Goal: Task Accomplishment & Management: Manage account settings

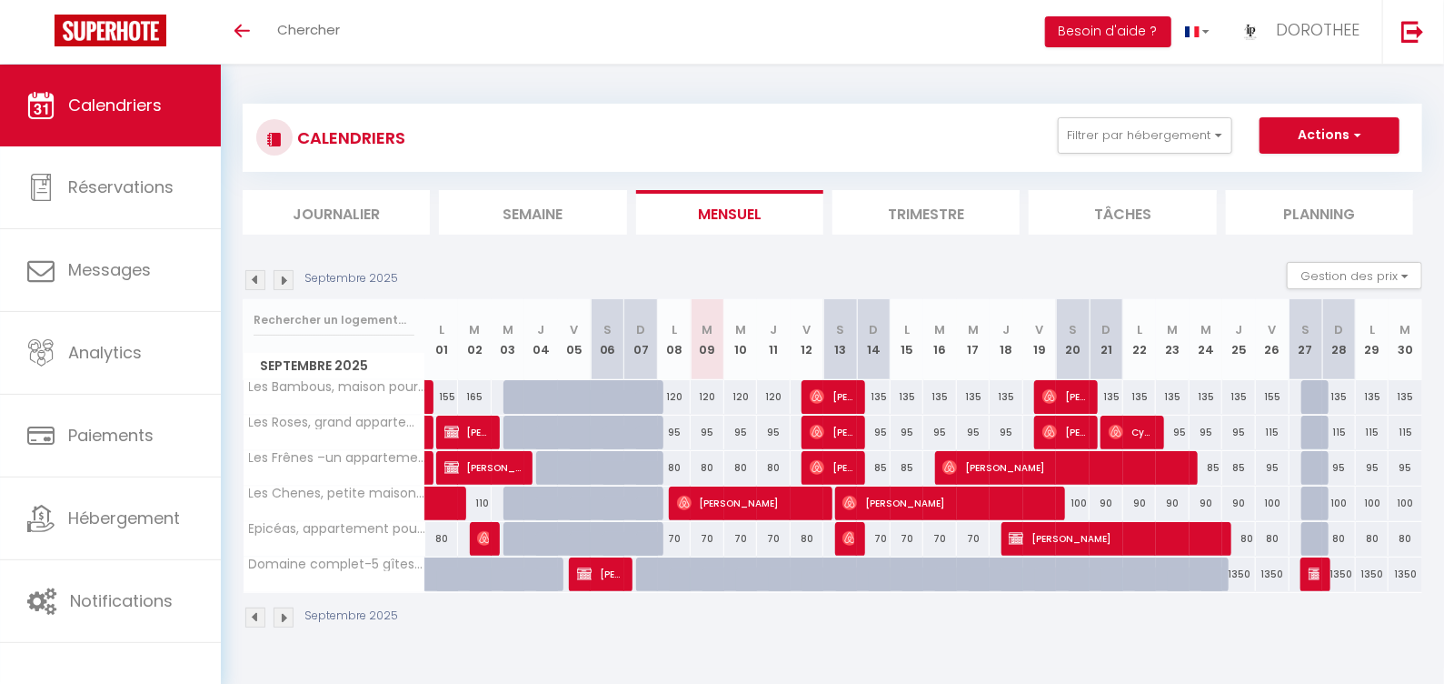
click at [881, 397] on div "135" at bounding box center [874, 397] width 34 height 34
type input "135"
type input "Dim 14 Septembre 2025"
type input "Lun 15 Septembre 2025"
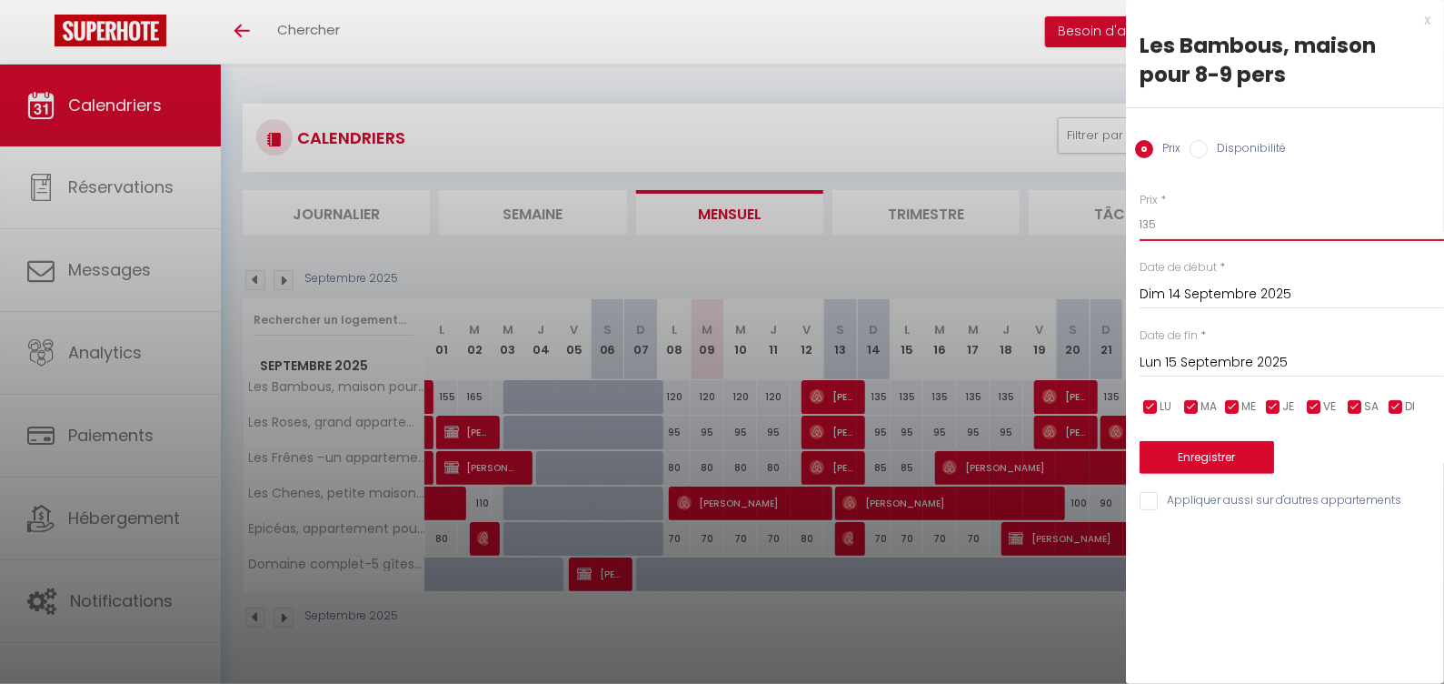
click at [1189, 221] on input "135" at bounding box center [1292, 224] width 305 height 33
type input "125"
click at [1237, 349] on div "Lun 15 Septembre 2025 < Sep 2025 > Dim Lun Mar Mer Jeu Ven Sam 1 2 3 4 5 6 7 8 …" at bounding box center [1292, 361] width 305 height 33
click at [1237, 358] on input "Lun 15 Septembre 2025" at bounding box center [1292, 363] width 305 height 24
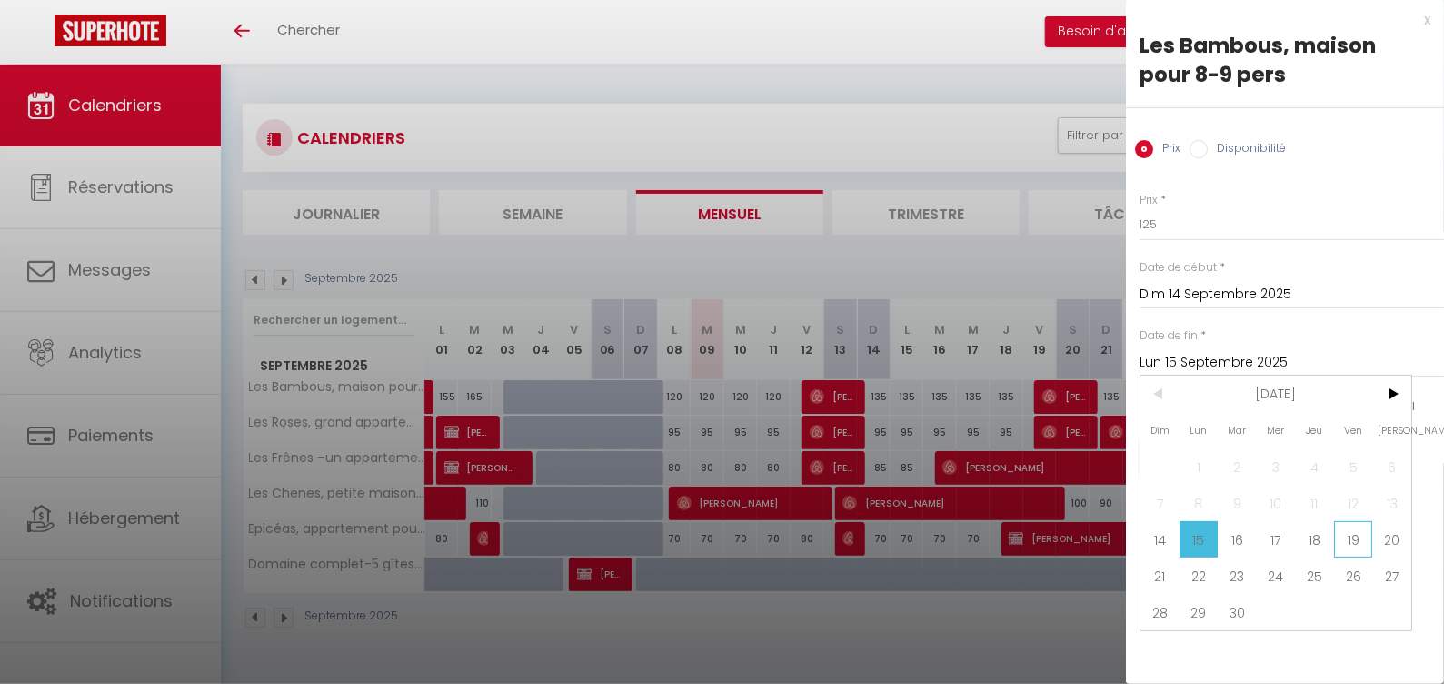
click at [1347, 532] on span "19" at bounding box center [1353, 539] width 39 height 36
type input "Ven 19 Septembre 2025"
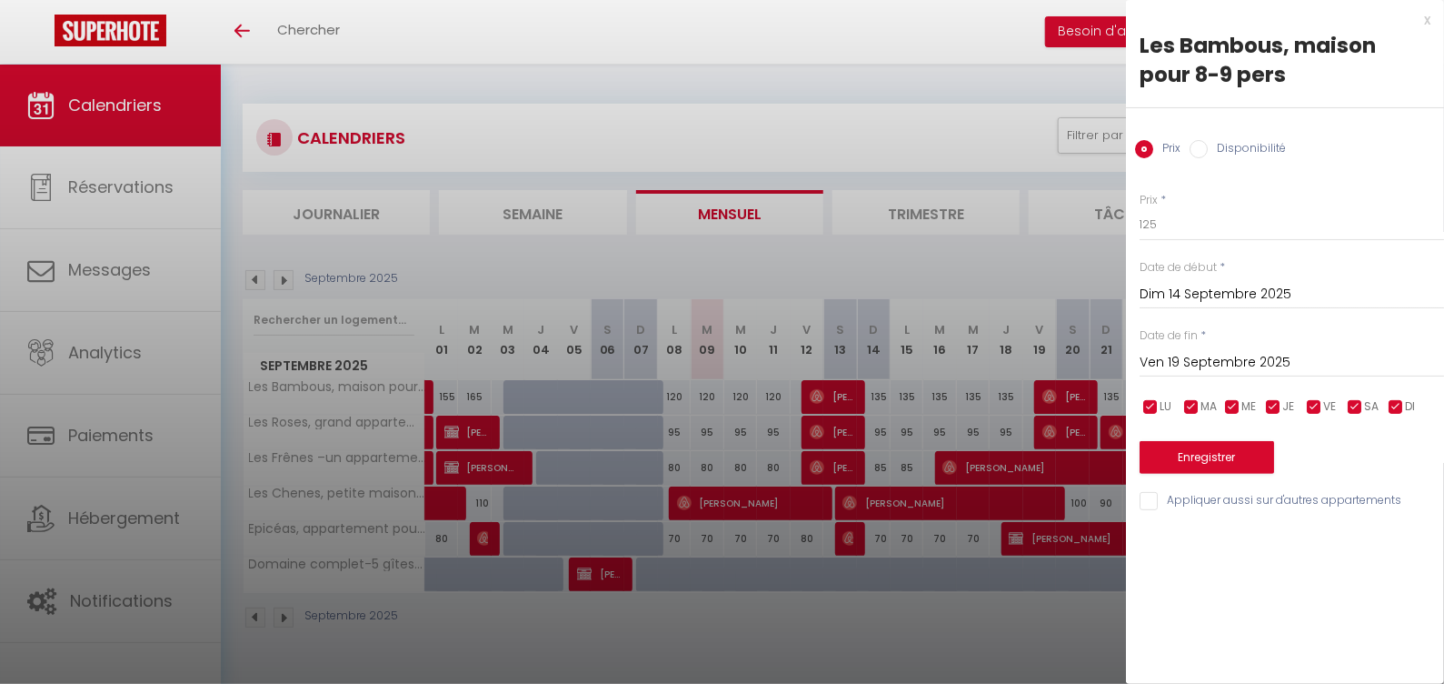
click at [1159, 447] on button "Enregistrer" at bounding box center [1207, 457] width 135 height 33
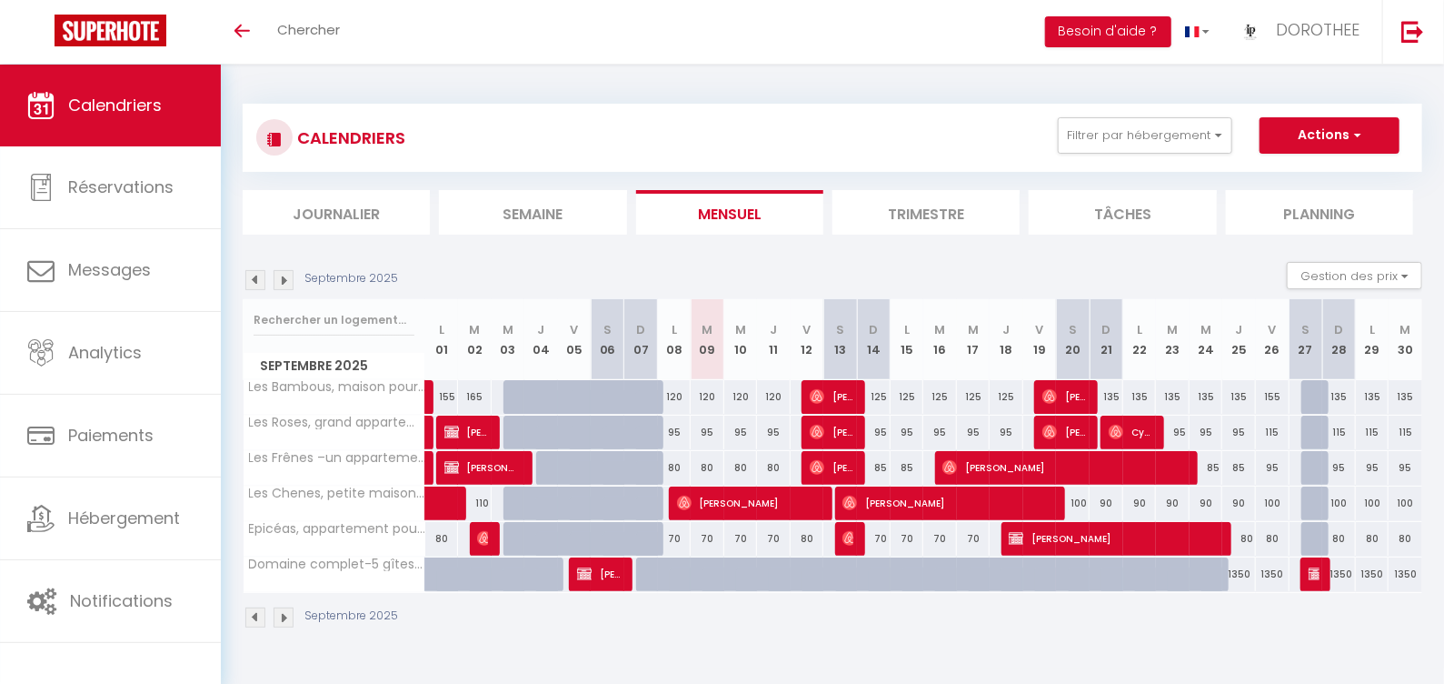
click at [881, 469] on div "85" at bounding box center [874, 468] width 34 height 34
type input "85"
type input "Dim 14 Septembre 2025"
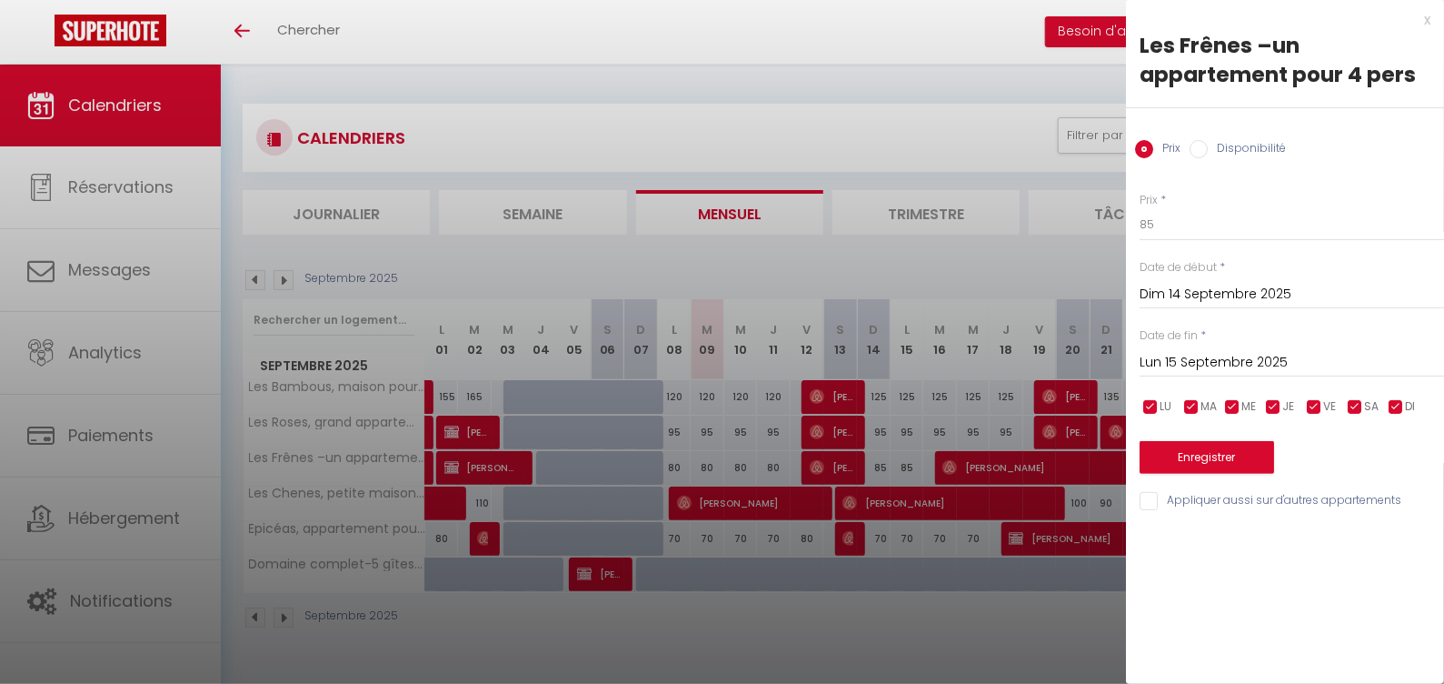
click at [1206, 354] on input "Lun 15 Septembre 2025" at bounding box center [1292, 363] width 305 height 24
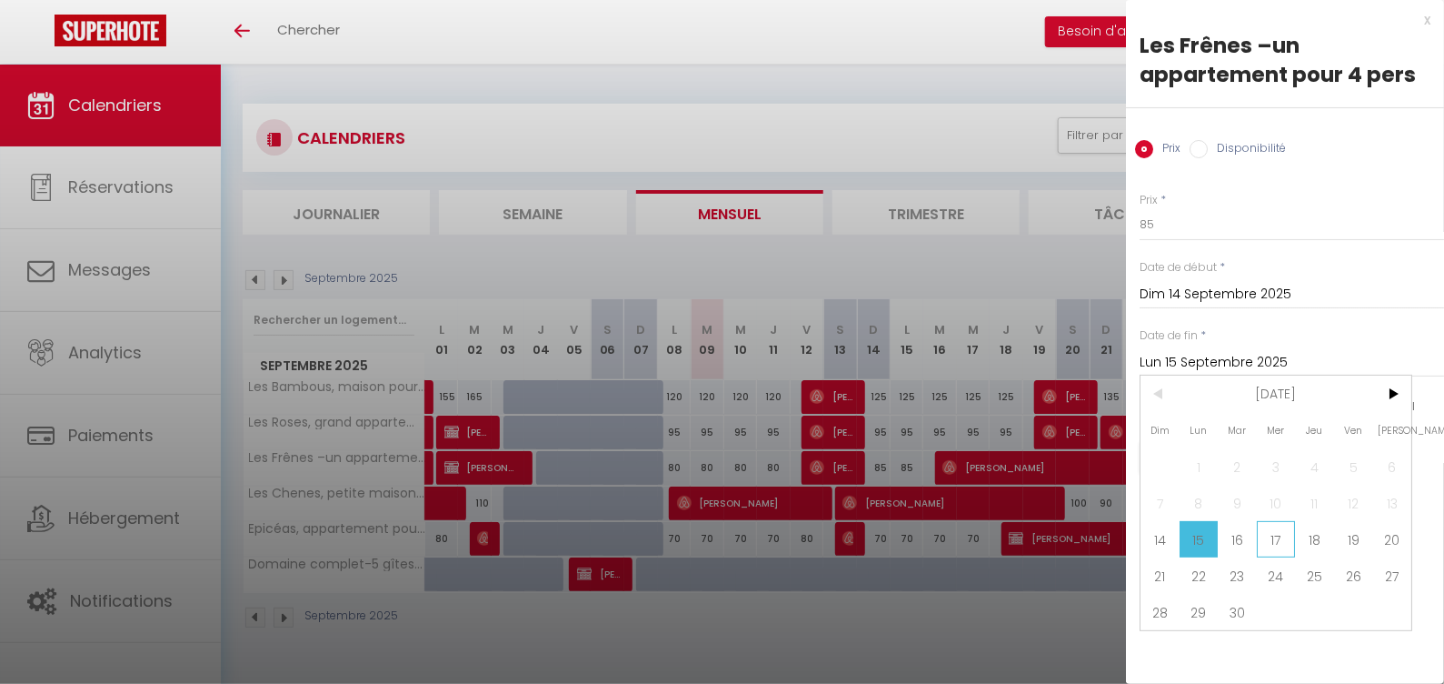
click at [1263, 531] on span "17" at bounding box center [1276, 539] width 39 height 36
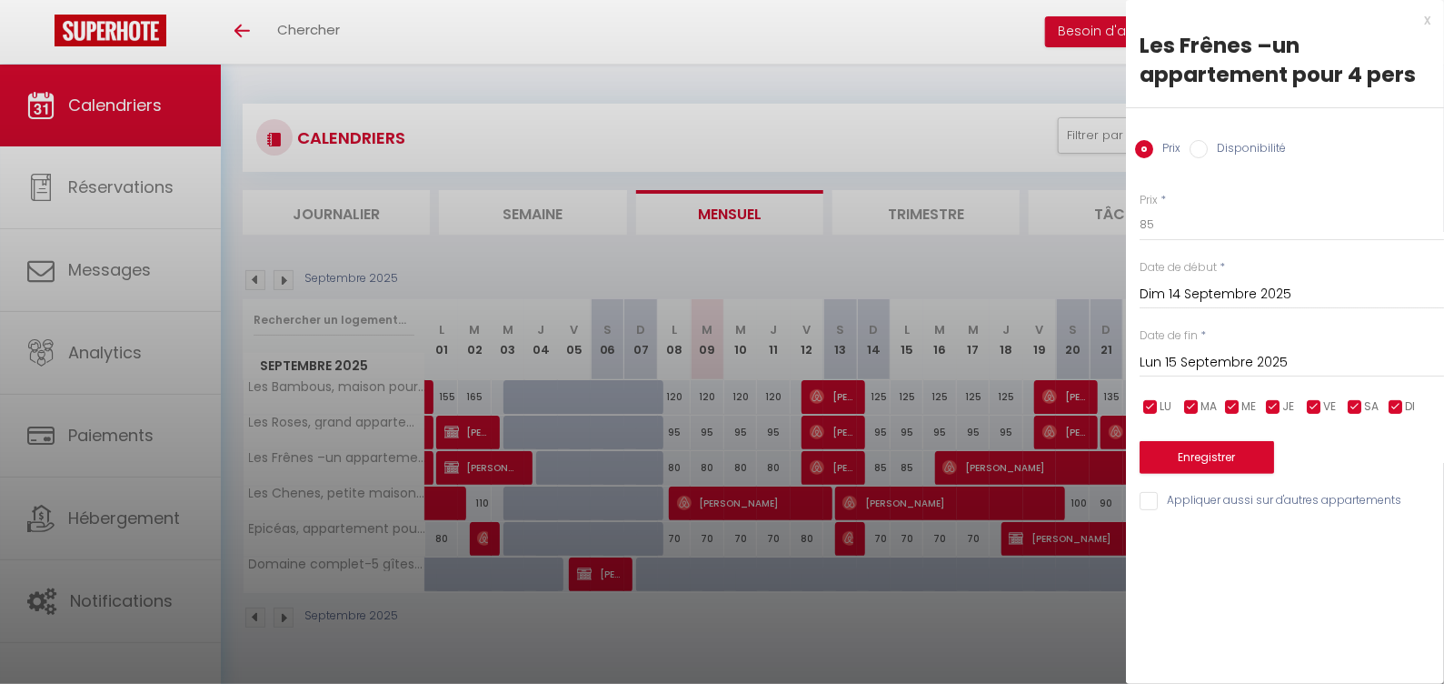
type input "Mer 17 Septembre 2025"
click at [1166, 233] on input "85" at bounding box center [1292, 224] width 305 height 33
type input "8"
type input "75"
click at [1232, 459] on button "Enregistrer" at bounding box center [1207, 457] width 135 height 33
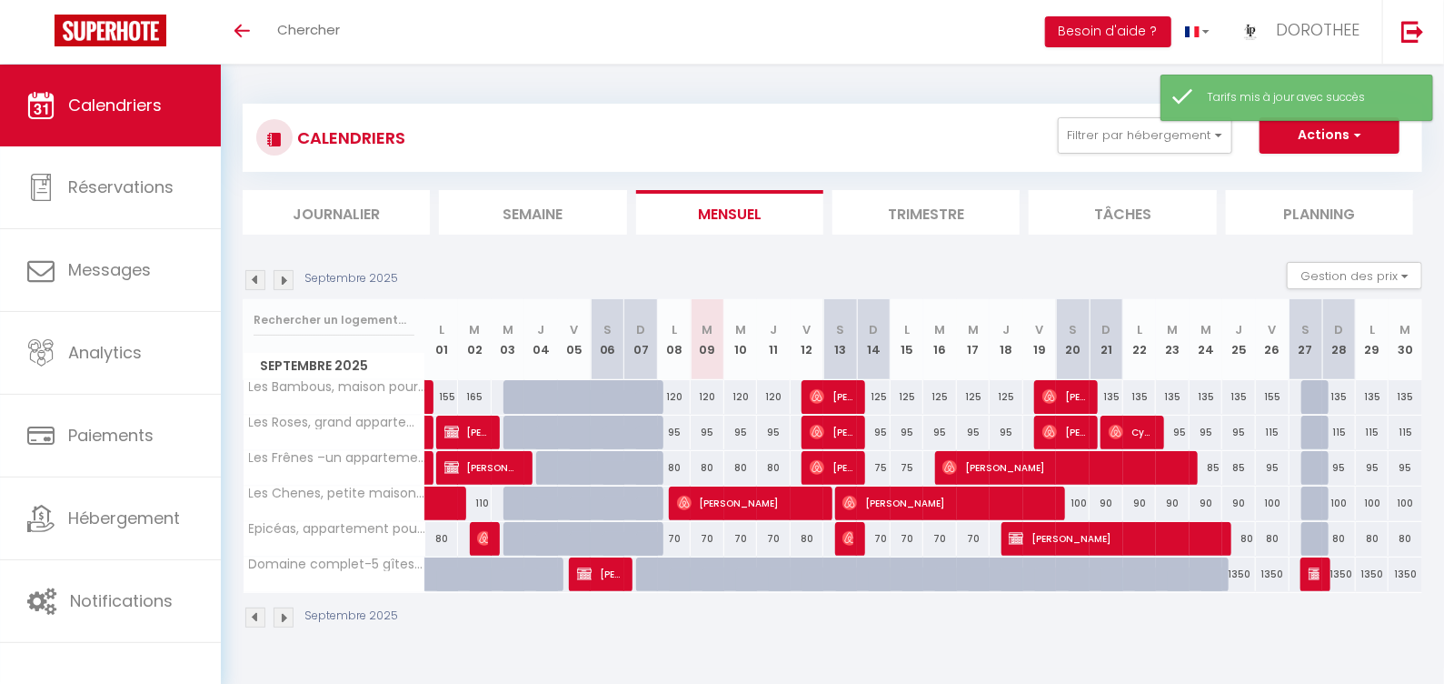
click at [874, 426] on div "95" at bounding box center [874, 432] width 34 height 34
type input "95"
type input "Dim 14 Septembre 2025"
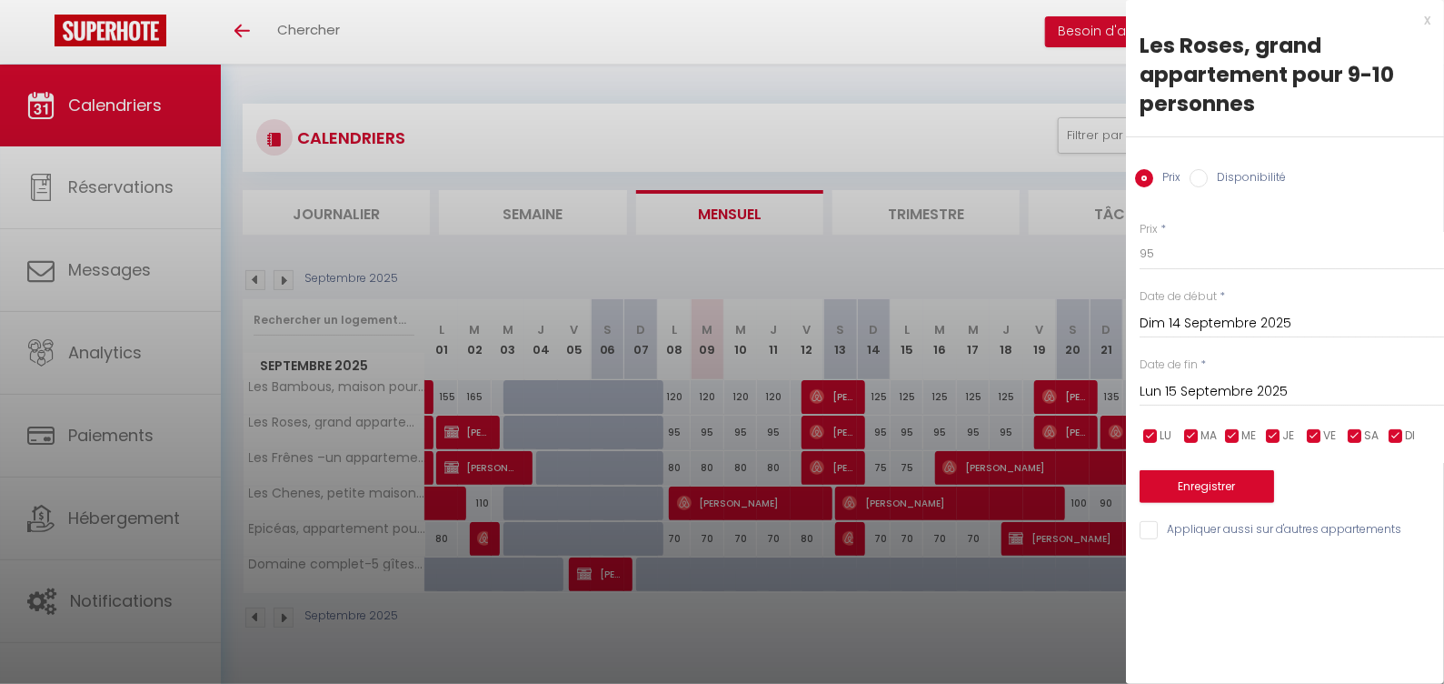
click at [1207, 386] on input "Lun 15 Septembre 2025" at bounding box center [1292, 392] width 305 height 24
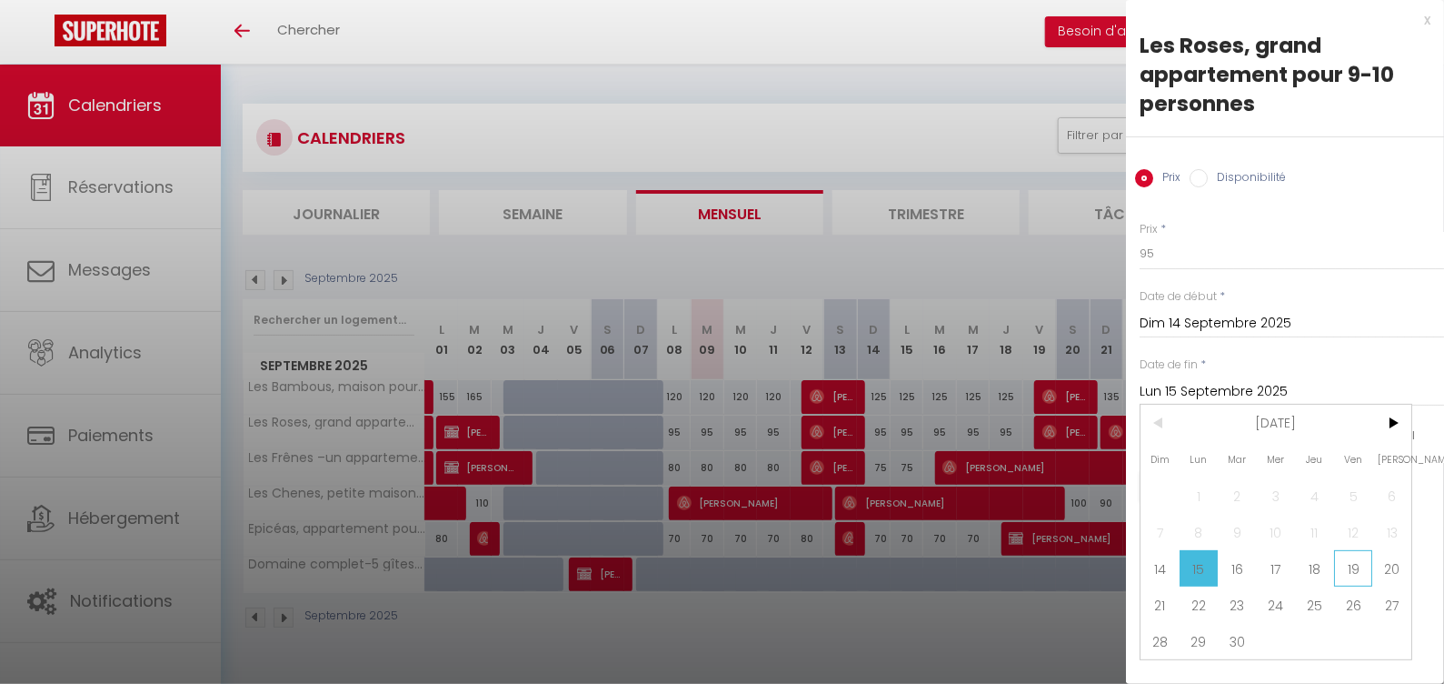
click at [1353, 565] on span "19" at bounding box center [1353, 568] width 39 height 36
type input "Ven 19 Septembre 2025"
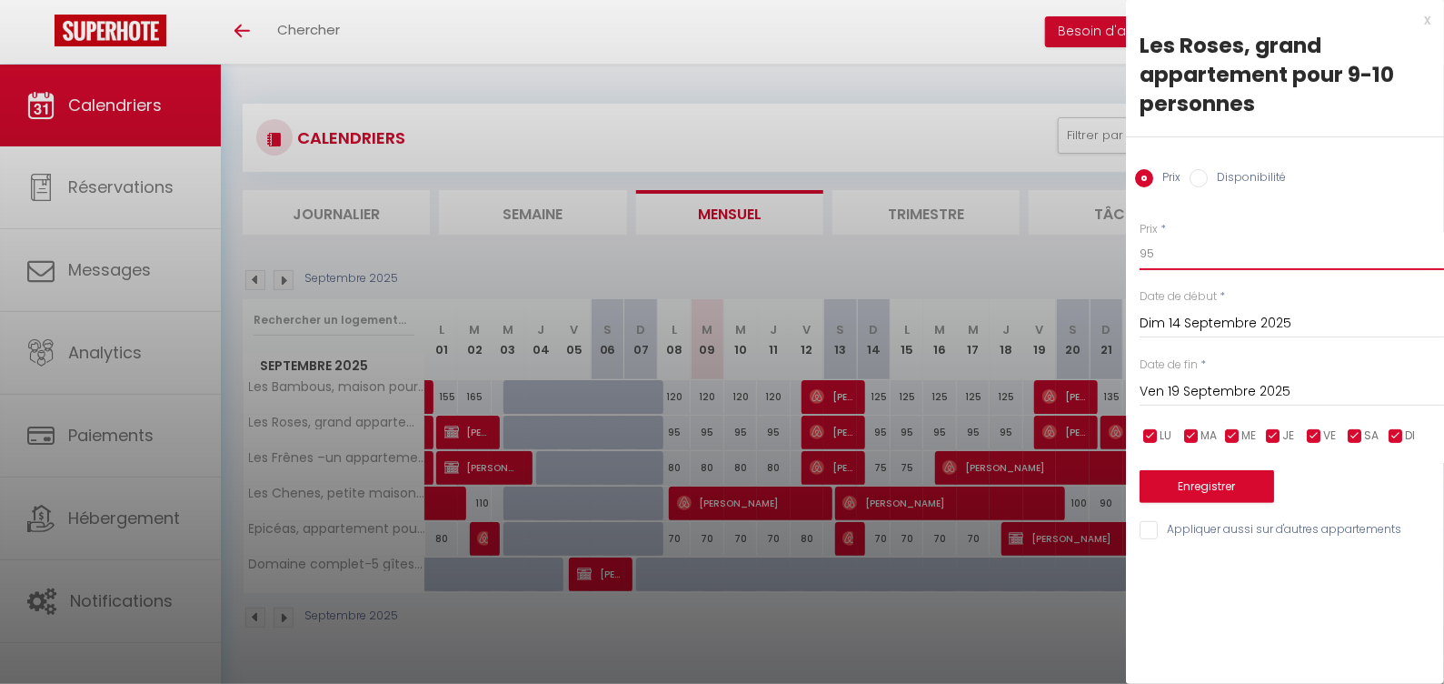
click at [1268, 258] on input "95" at bounding box center [1292, 253] width 305 height 33
type input "9"
type input "85"
click at [1229, 482] on button "Enregistrer" at bounding box center [1207, 486] width 135 height 33
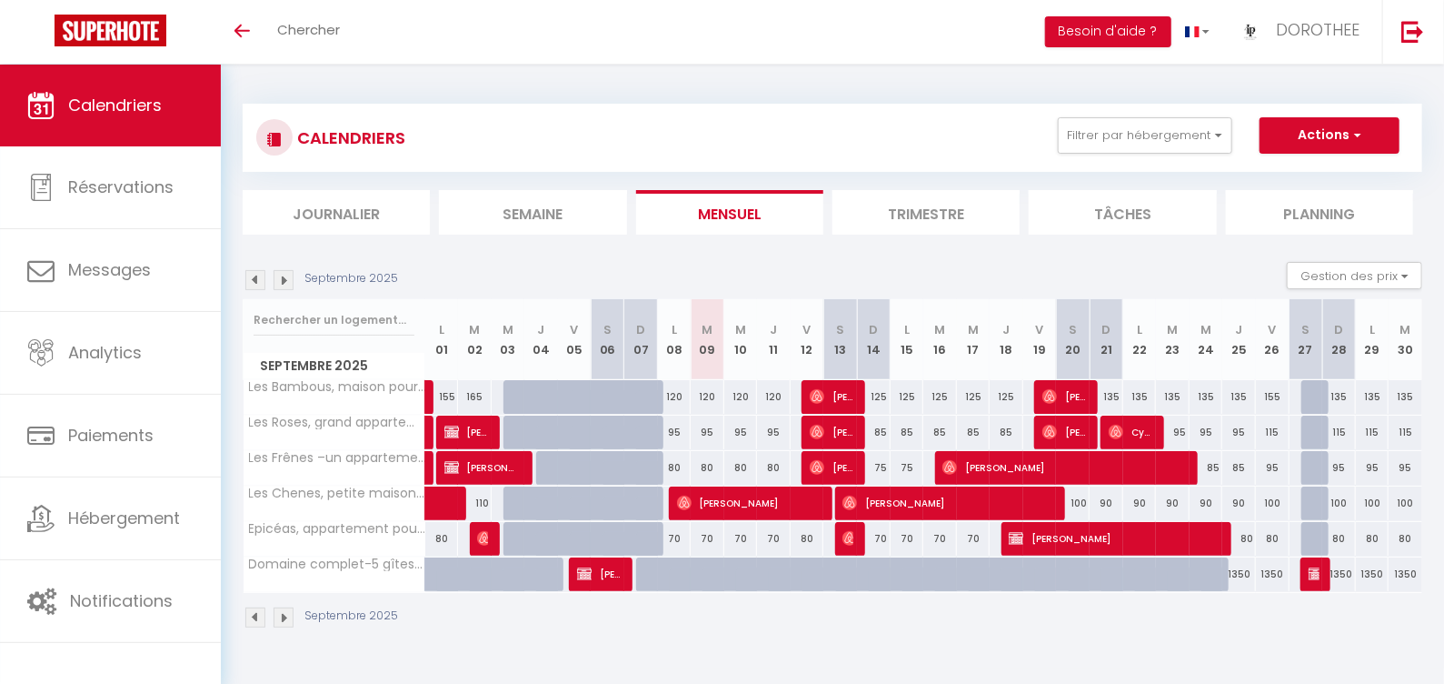
click at [711, 541] on div "70" at bounding box center [708, 539] width 34 height 34
type input "70"
type input "[DATE]"
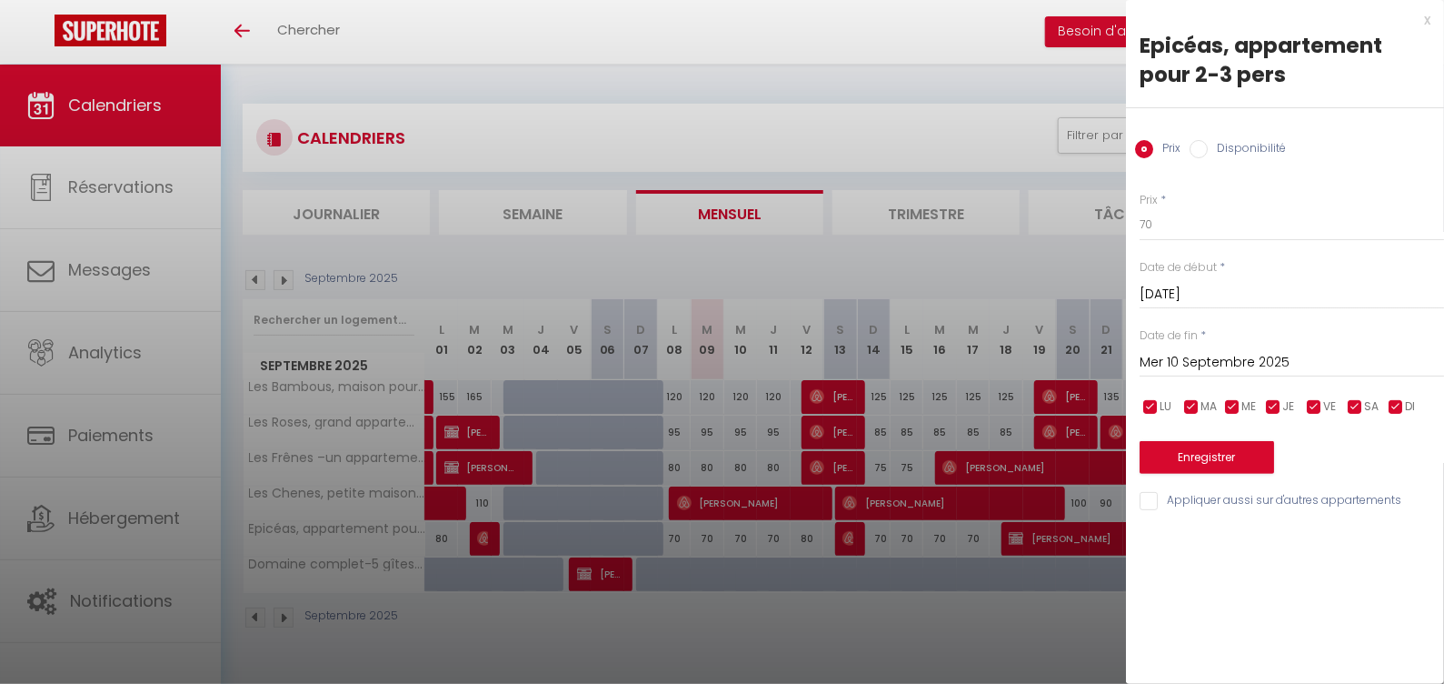
click at [1215, 362] on input "Mer 10 Septembre 2025" at bounding box center [1292, 363] width 305 height 24
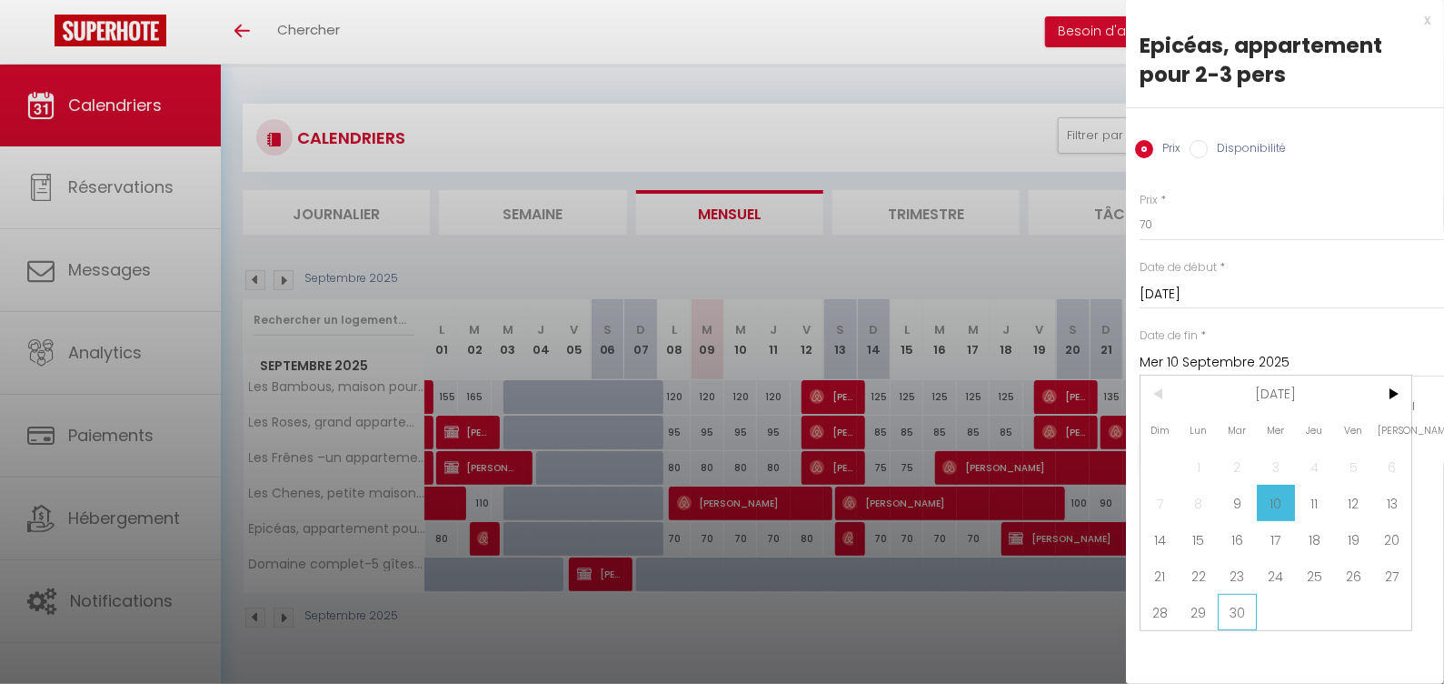
click at [1244, 621] on span "30" at bounding box center [1237, 612] width 39 height 36
type input "Mar 30 Septembre 2025"
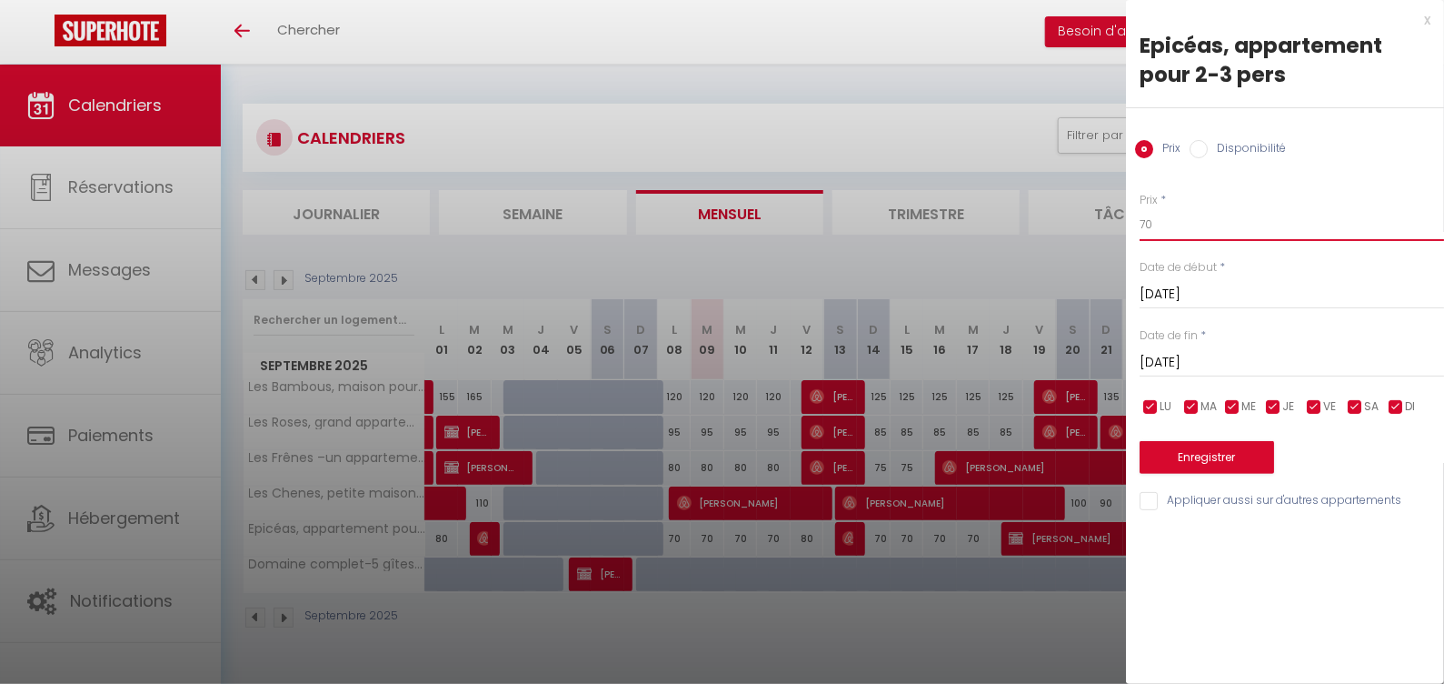
click at [1190, 234] on input "70" at bounding box center [1292, 224] width 305 height 33
type input "7"
type input "68"
click at [1215, 461] on button "Enregistrer" at bounding box center [1207, 457] width 135 height 33
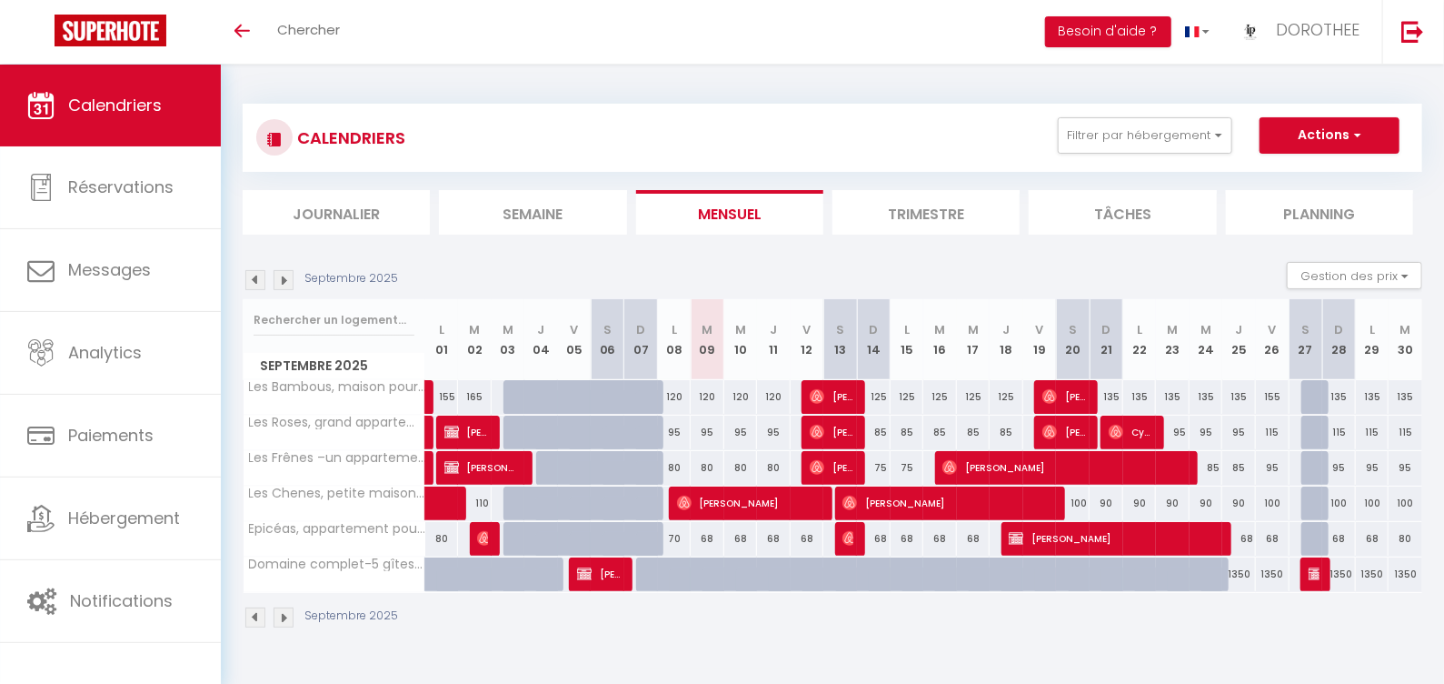
click at [1409, 541] on div "80" at bounding box center [1406, 539] width 34 height 34
type input "80"
type input "Mar 30 Septembre 2025"
type input "Mer 01 Octobre 2025"
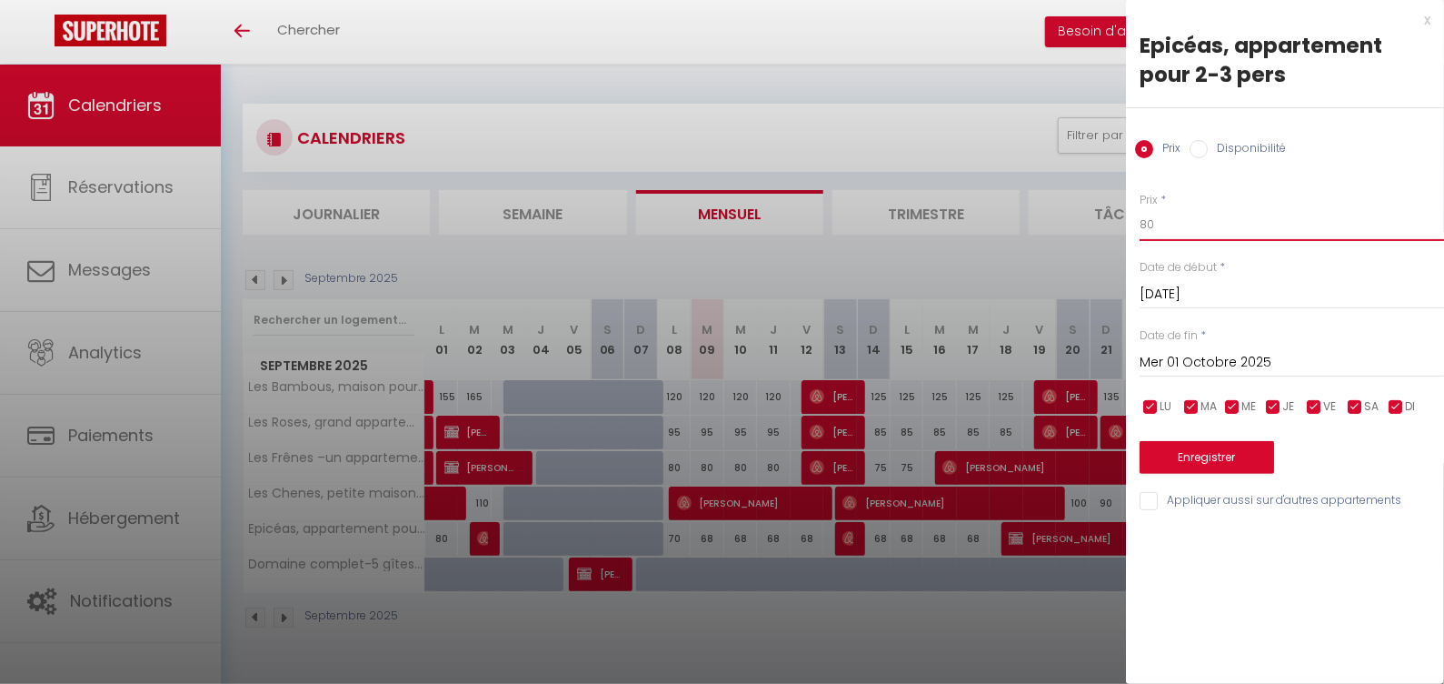
click at [1204, 233] on input "80" at bounding box center [1292, 224] width 305 height 33
type input "8"
type input "68"
click at [1222, 459] on button "Enregistrer" at bounding box center [1207, 457] width 135 height 33
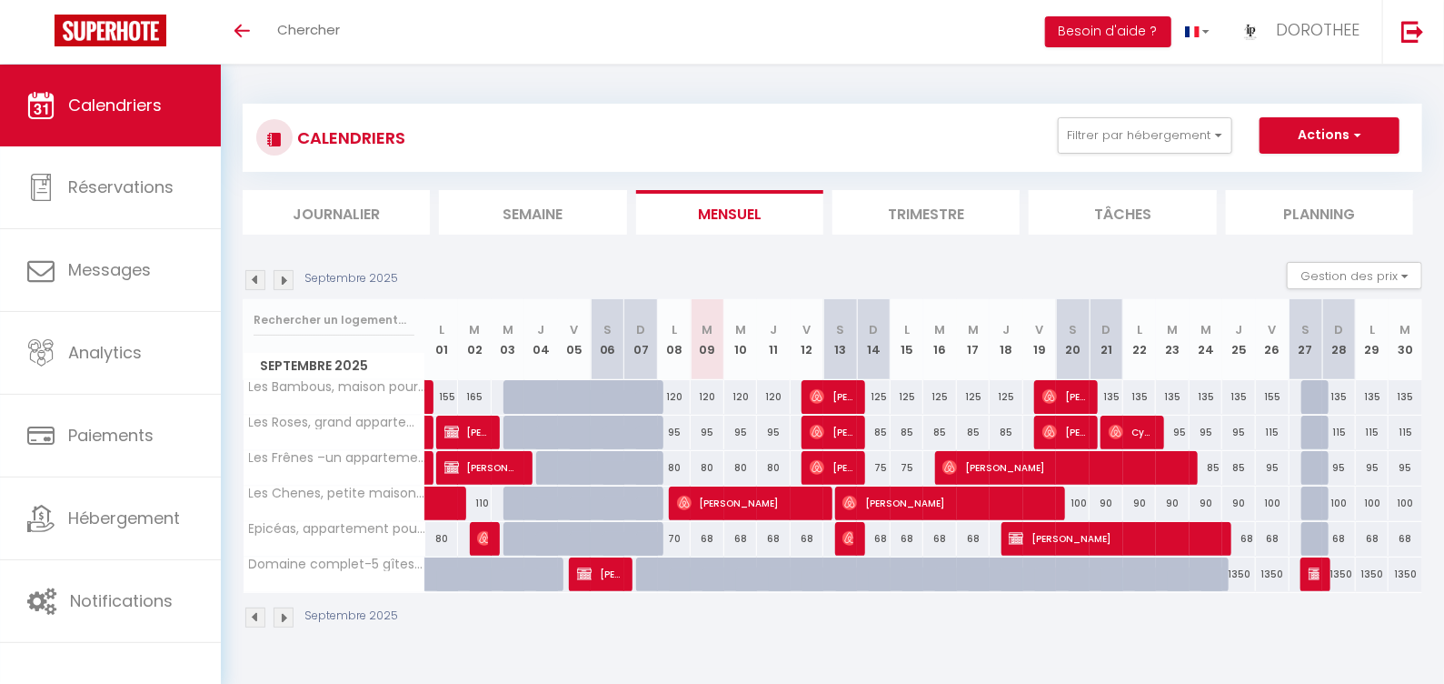
click at [1113, 395] on div "135" at bounding box center [1107, 397] width 34 height 34
type input "135"
type input "Dim 21 Septembre 2025"
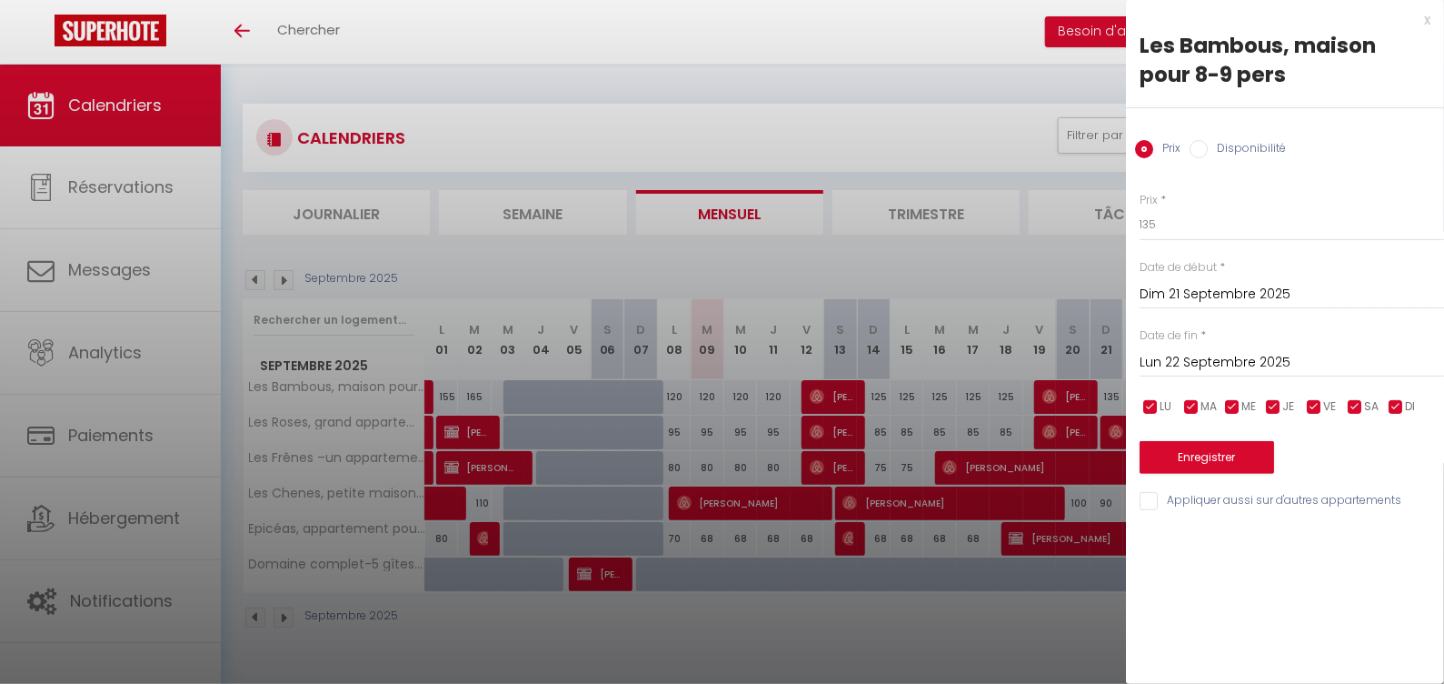
click at [1265, 366] on input "Lun 22 Septembre 2025" at bounding box center [1292, 363] width 305 height 24
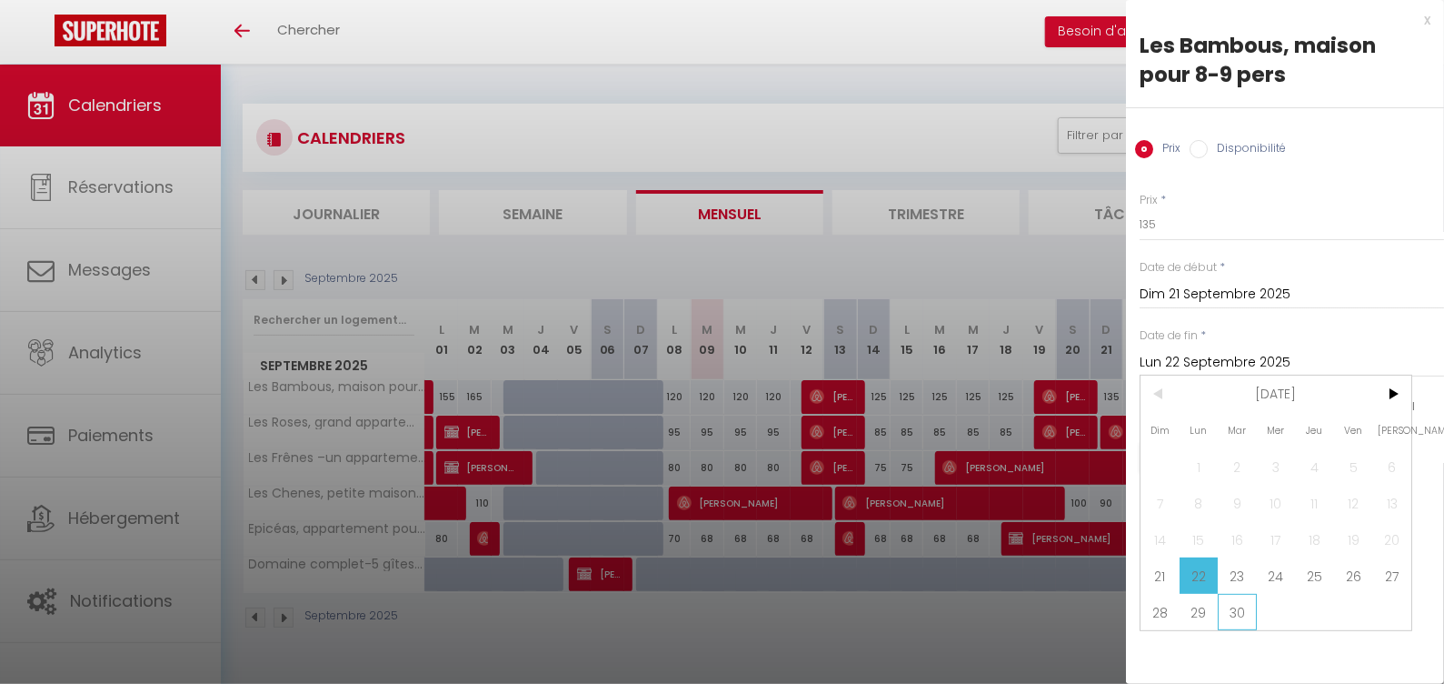
click at [1243, 611] on span "30" at bounding box center [1237, 612] width 39 height 36
type input "Mar 30 Septembre 2025"
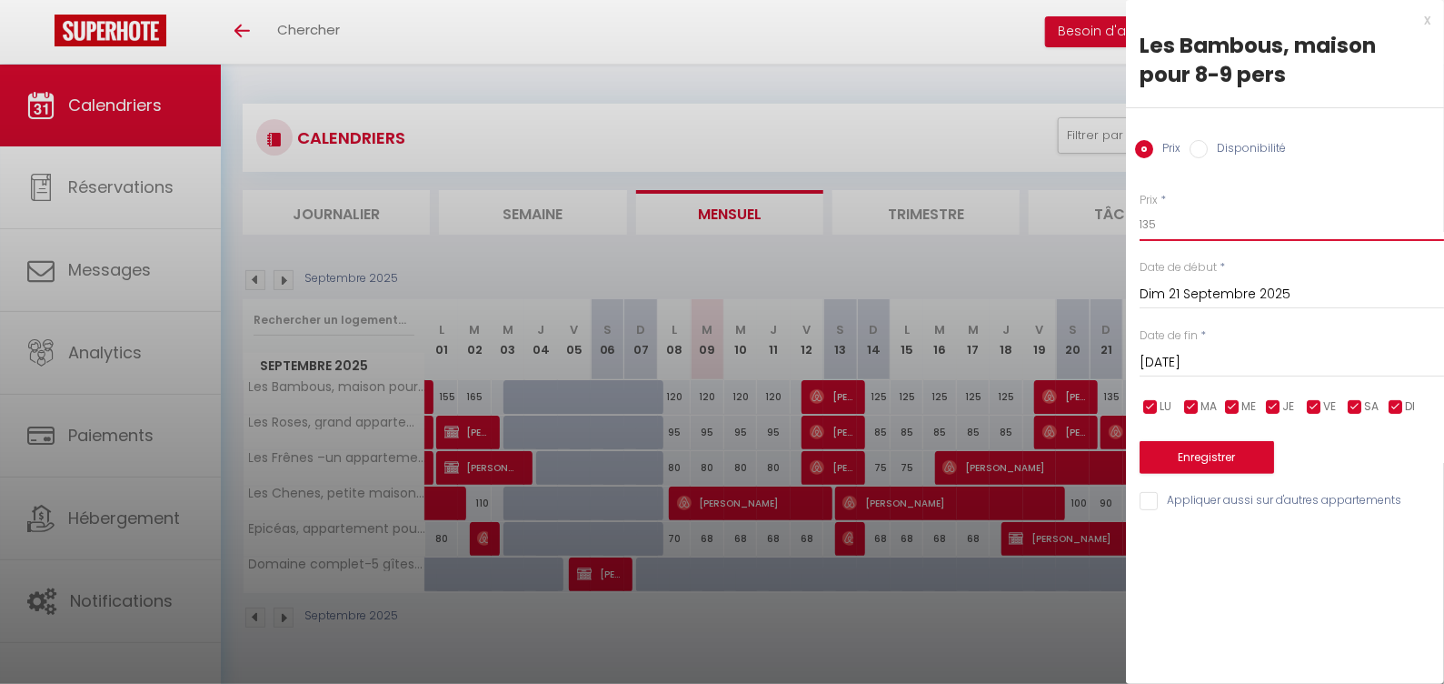
click at [1219, 227] on input "135" at bounding box center [1292, 224] width 305 height 33
type input "1"
type input "120"
click at [1244, 455] on button "Enregistrer" at bounding box center [1207, 457] width 135 height 33
